Goal: Information Seeking & Learning: Learn about a topic

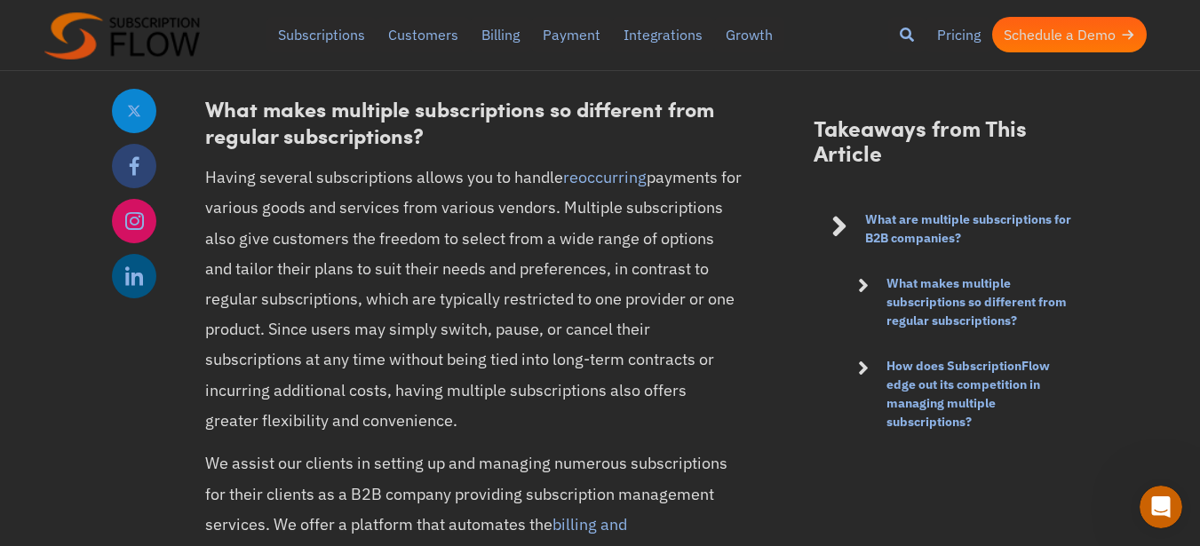
scroll to position [1919, 0]
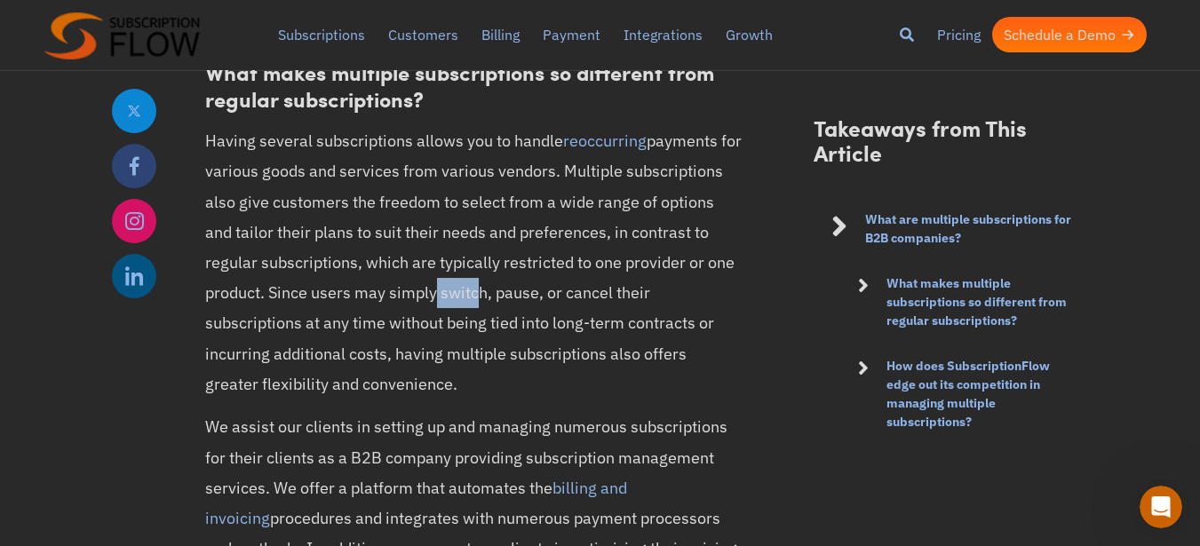
drag, startPoint x: 367, startPoint y: 291, endPoint x: 407, endPoint y: 283, distance: 41.0
click at [407, 283] on p "Having several subscriptions allows you to handle reoccurring payments for vari…" at bounding box center [474, 263] width 538 height 274
drag, startPoint x: 451, startPoint y: 299, endPoint x: 475, endPoint y: 306, distance: 24.8
click at [475, 306] on p "Having several subscriptions allows you to handle reoccurring payments for vari…" at bounding box center [474, 263] width 538 height 274
drag, startPoint x: 551, startPoint y: 295, endPoint x: 585, endPoint y: 286, distance: 35.8
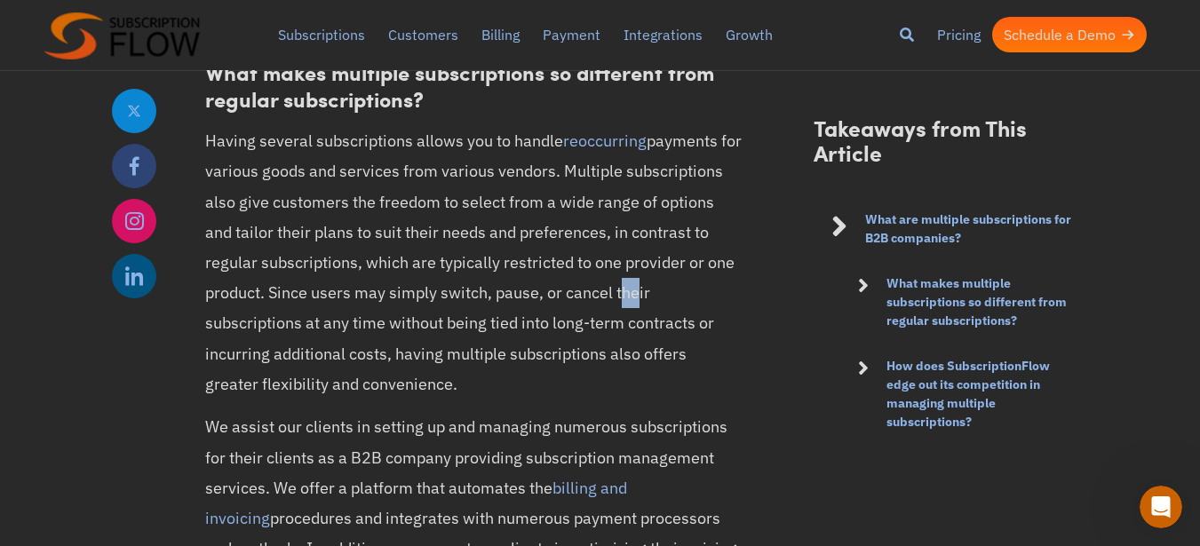
click at [585, 286] on p "Having several subscriptions allows you to handle reoccurring payments for vari…" at bounding box center [474, 263] width 538 height 274
click at [626, 296] on p "Having several subscriptions allows you to handle reoccurring payments for vari…" at bounding box center [474, 263] width 538 height 274
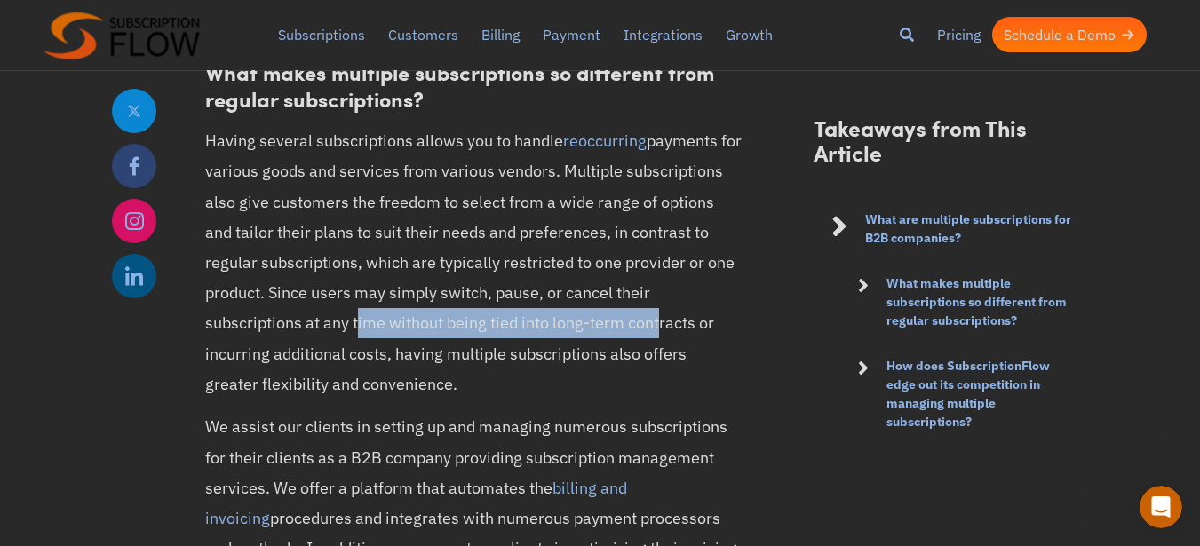
drag, startPoint x: 200, startPoint y: 326, endPoint x: 510, endPoint y: 313, distance: 310.4
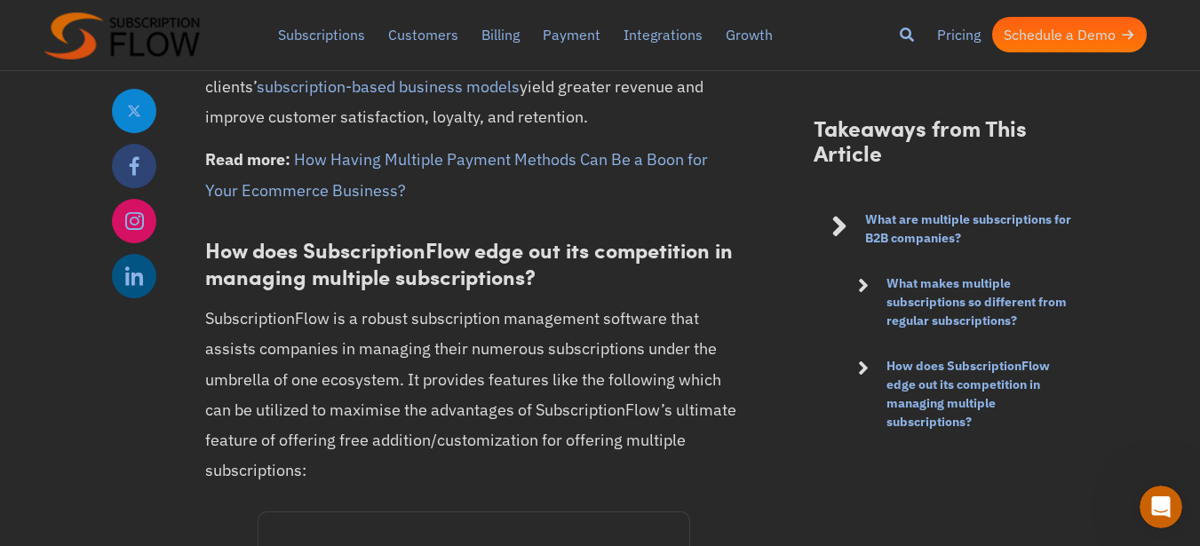
scroll to position [2665, 0]
